Goal: Task Accomplishment & Management: Use online tool/utility

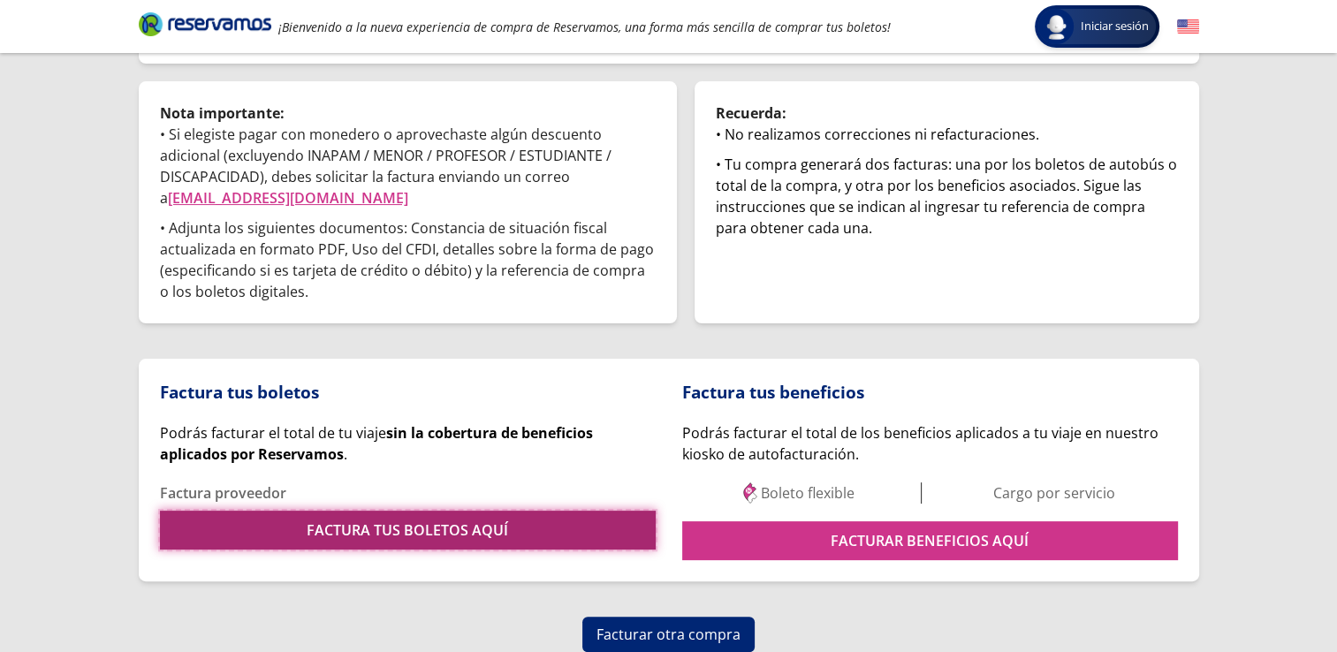
drag, startPoint x: 0, startPoint y: 0, endPoint x: 438, endPoint y: 524, distance: 683.2
click at [438, 524] on link "FACTURA TUS BOLETOS AQUÍ" at bounding box center [408, 530] width 496 height 39
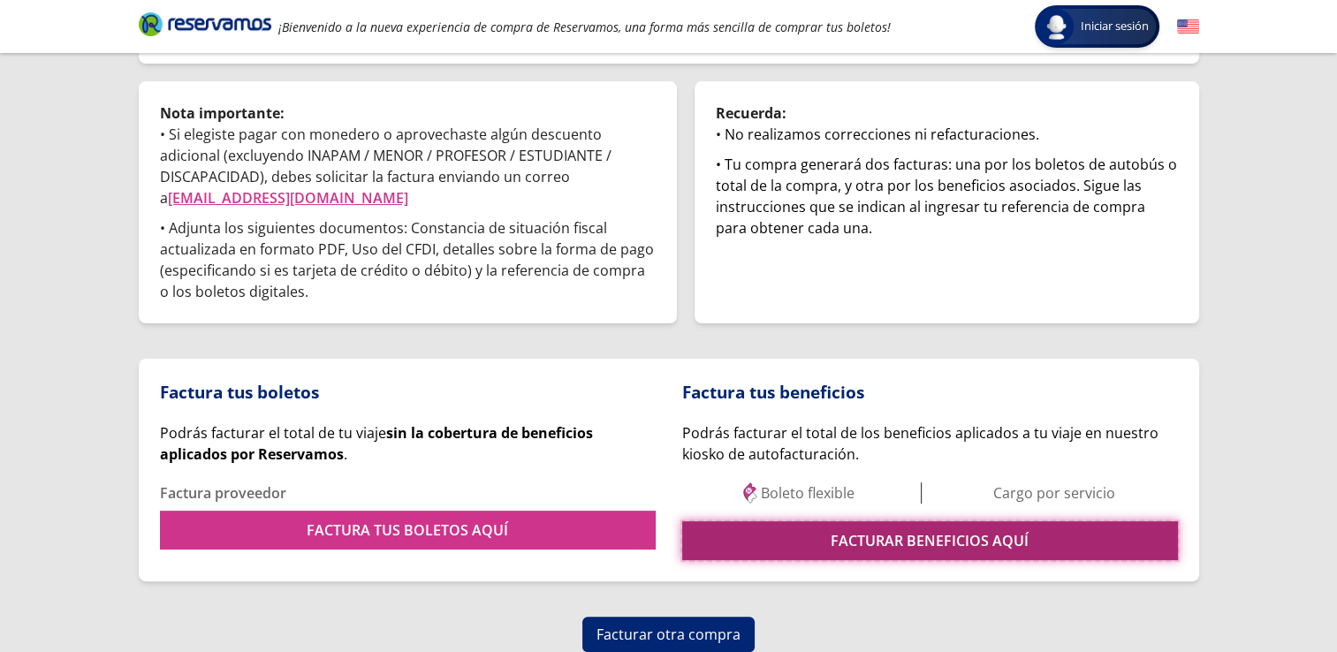
click at [990, 543] on link "FACTURAR BENEFICIOS AQUÍ" at bounding box center [930, 540] width 496 height 39
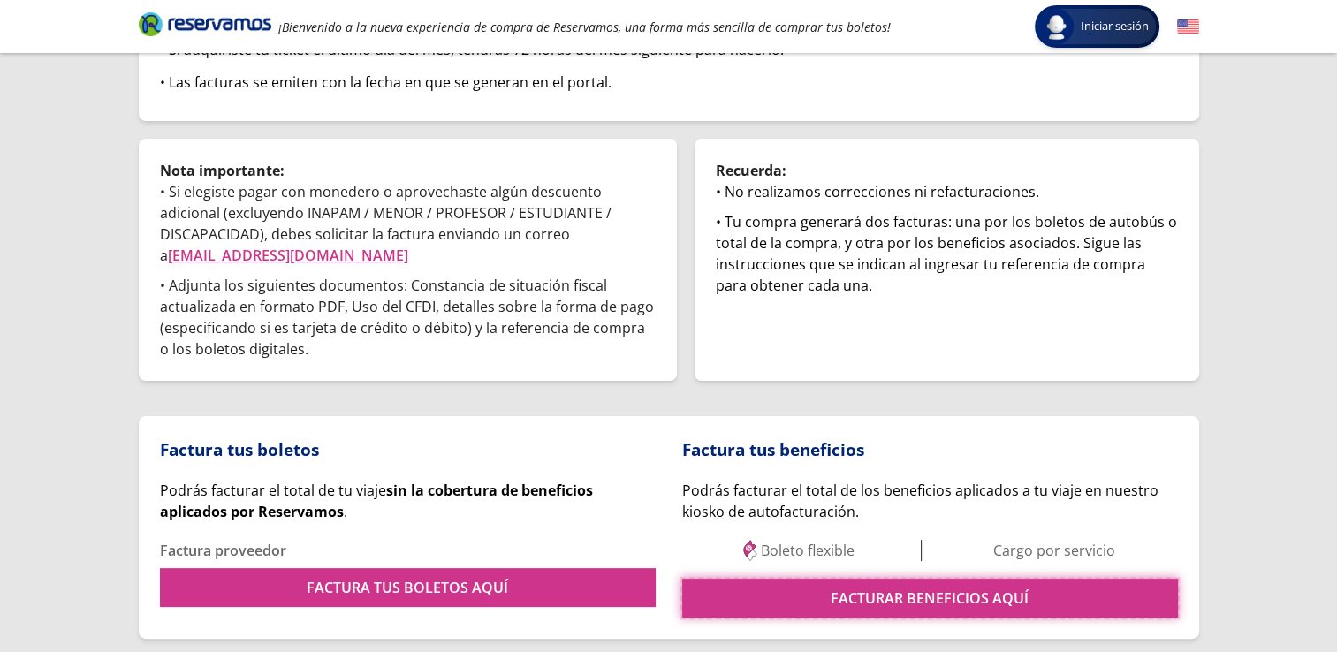
scroll to position [233, 0]
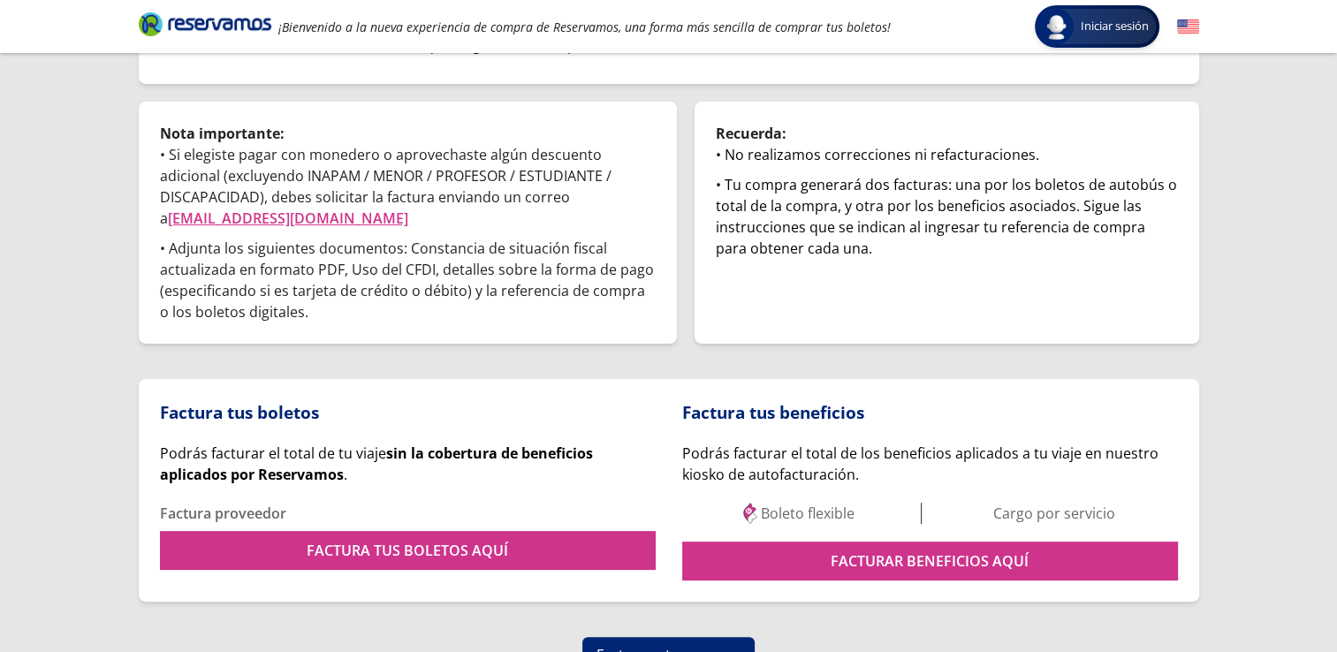
scroll to position [322, 0]
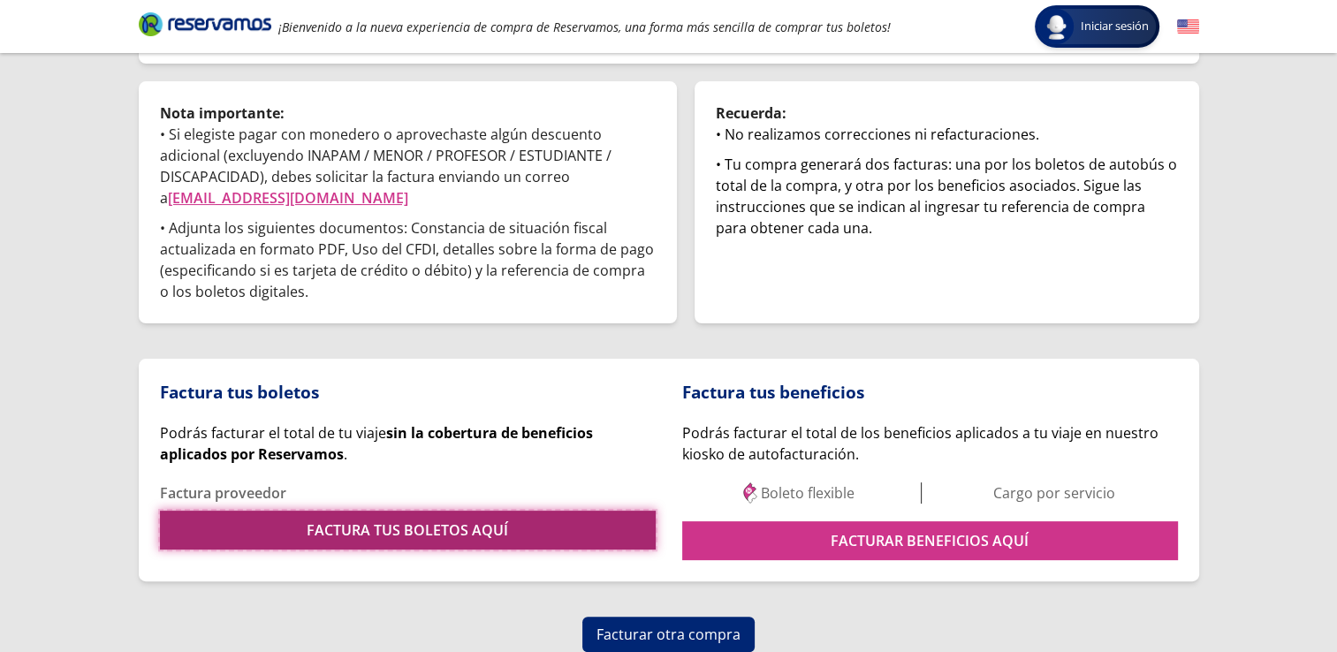
click at [489, 539] on link "FACTURA TUS BOLETOS AQUÍ" at bounding box center [408, 530] width 496 height 39
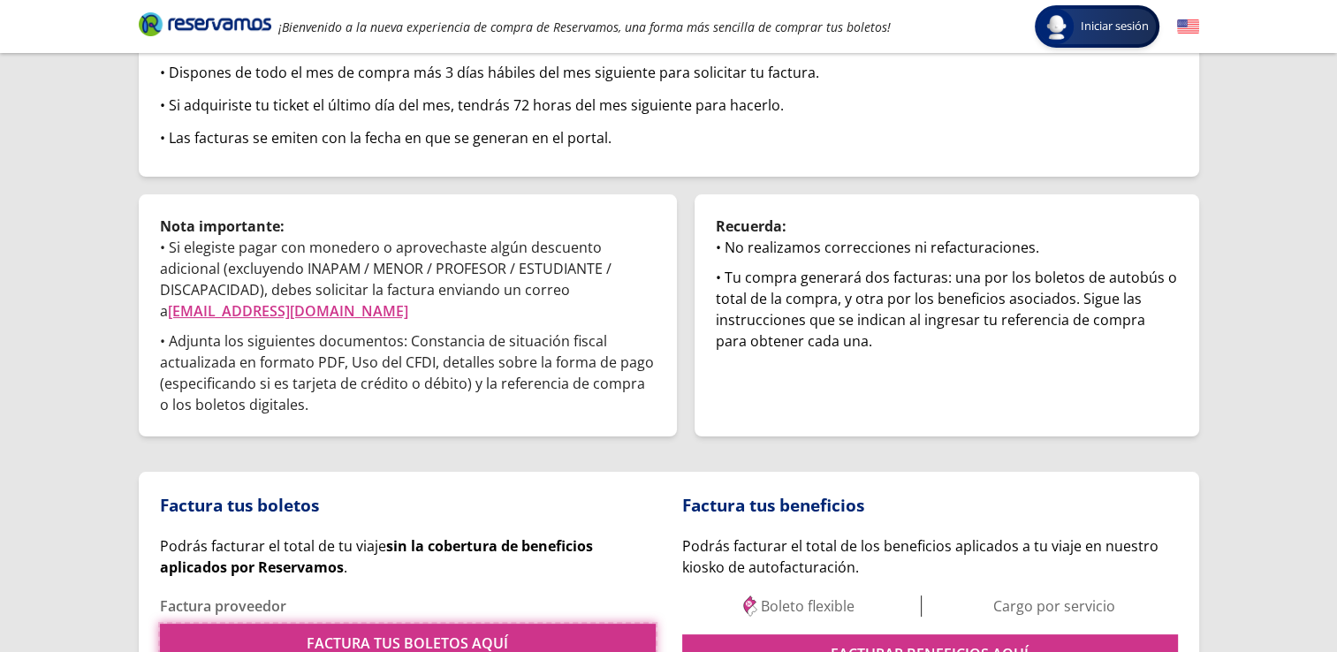
scroll to position [233, 0]
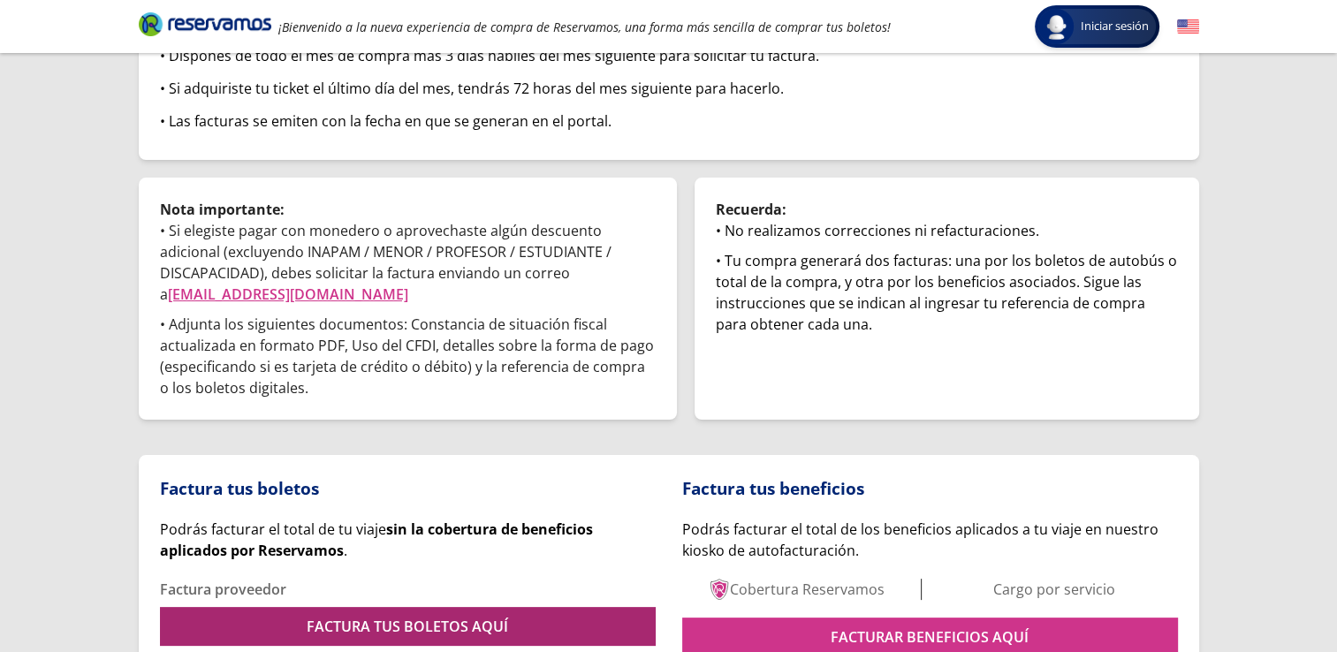
scroll to position [322, 0]
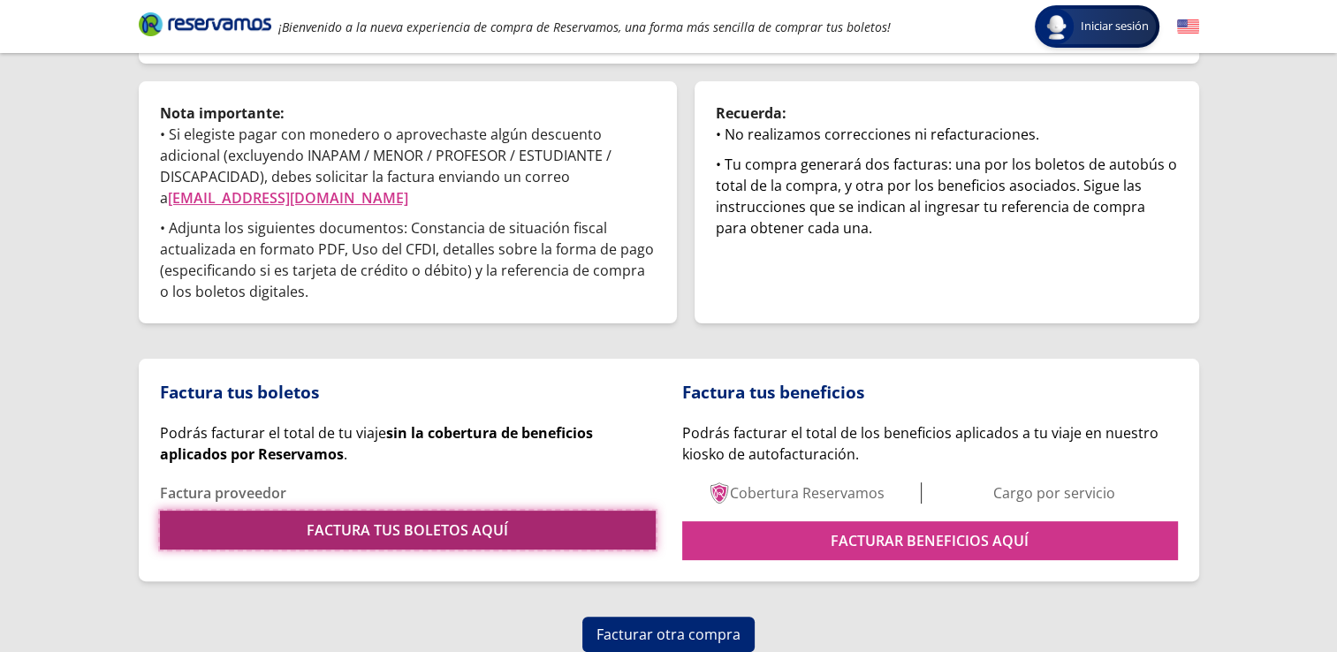
click at [368, 532] on link "FACTURA TUS BOLETOS AQUÍ" at bounding box center [408, 530] width 496 height 39
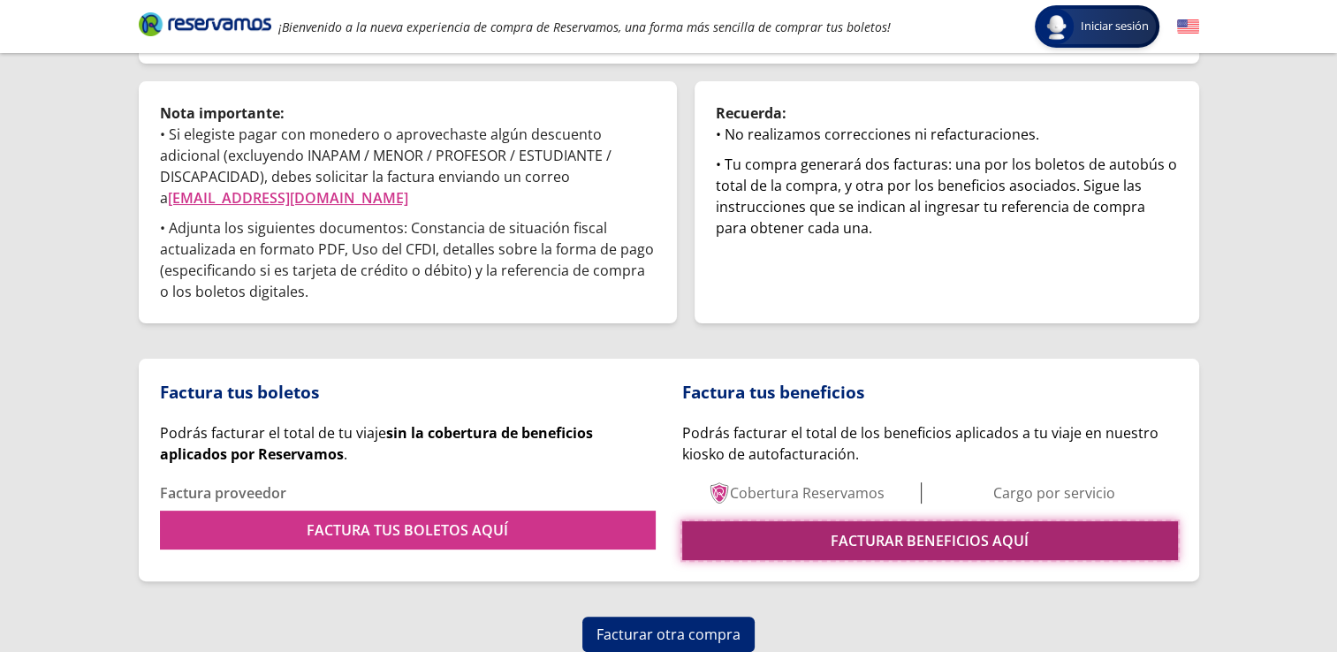
click at [874, 548] on link "FACTURAR BENEFICIOS AQUÍ" at bounding box center [930, 540] width 496 height 39
